Goal: Navigation & Orientation: Find specific page/section

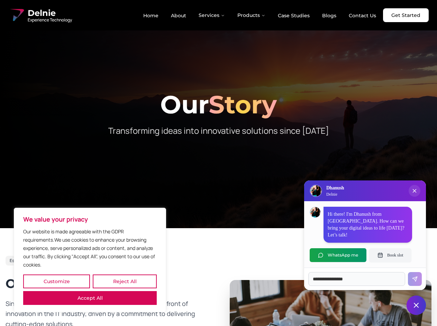
click at [56, 281] on button "Customize" at bounding box center [56, 282] width 67 height 14
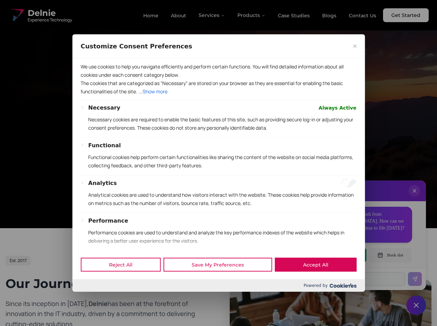
click at [124, 281] on div at bounding box center [218, 163] width 437 height 326
click at [90, 79] on p "We use cookies to help you navigate efficiently and perform certain functions. …" at bounding box center [219, 70] width 276 height 17
click at [218, 163] on div "Necessary Always Active Necessary cookies are required to enable the basic feat…" at bounding box center [219, 210] width 276 height 214
click at [212, 15] on div at bounding box center [218, 163] width 437 height 326
click at [251, 15] on div at bounding box center [218, 163] width 437 height 326
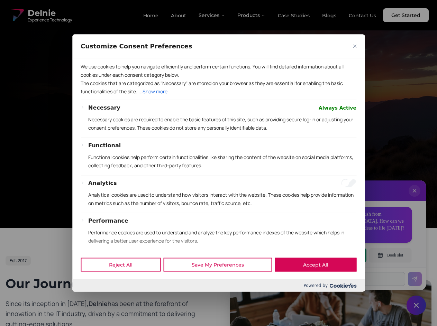
click at [414, 198] on div at bounding box center [218, 163] width 437 height 326
click at [338, 255] on div "Reject All Save My Preferences Accept All" at bounding box center [218, 264] width 292 height 29
click at [390, 255] on div at bounding box center [218, 163] width 437 height 326
click at [416, 305] on div at bounding box center [218, 163] width 437 height 326
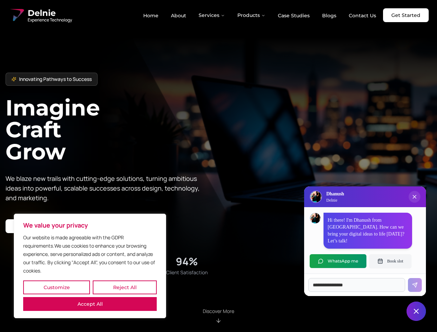
click at [56, 287] on button "Customize" at bounding box center [56, 287] width 67 height 14
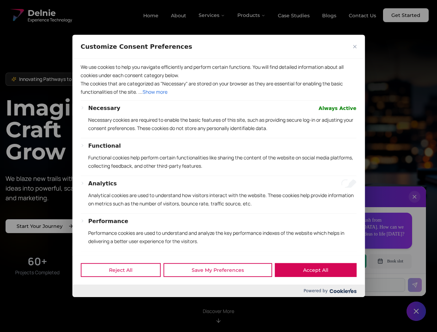
click at [124, 287] on div at bounding box center [218, 166] width 437 height 332
click at [90, 80] on p "We use cookies to help you navigate efficiently and perform certain functions. …" at bounding box center [219, 71] width 276 height 17
click at [218, 166] on div "Necessary Always Active Necessary cookies are required to enable the basic feat…" at bounding box center [219, 211] width 276 height 214
click at [212, 15] on div at bounding box center [218, 166] width 437 height 332
click at [251, 15] on div at bounding box center [218, 166] width 437 height 332
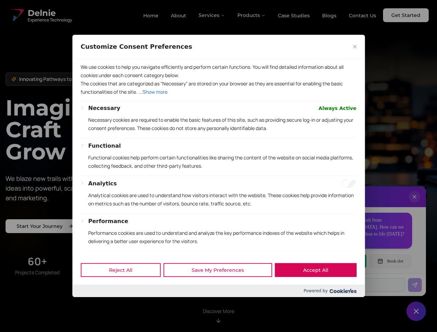
click at [414, 204] on div at bounding box center [218, 166] width 437 height 332
click at [338, 261] on div "Reject All Save My Preferences Accept All" at bounding box center [218, 269] width 292 height 29
click at [390, 261] on div at bounding box center [218, 166] width 437 height 332
click at [416, 311] on div at bounding box center [218, 166] width 437 height 332
